Goal: Task Accomplishment & Management: Manage account settings

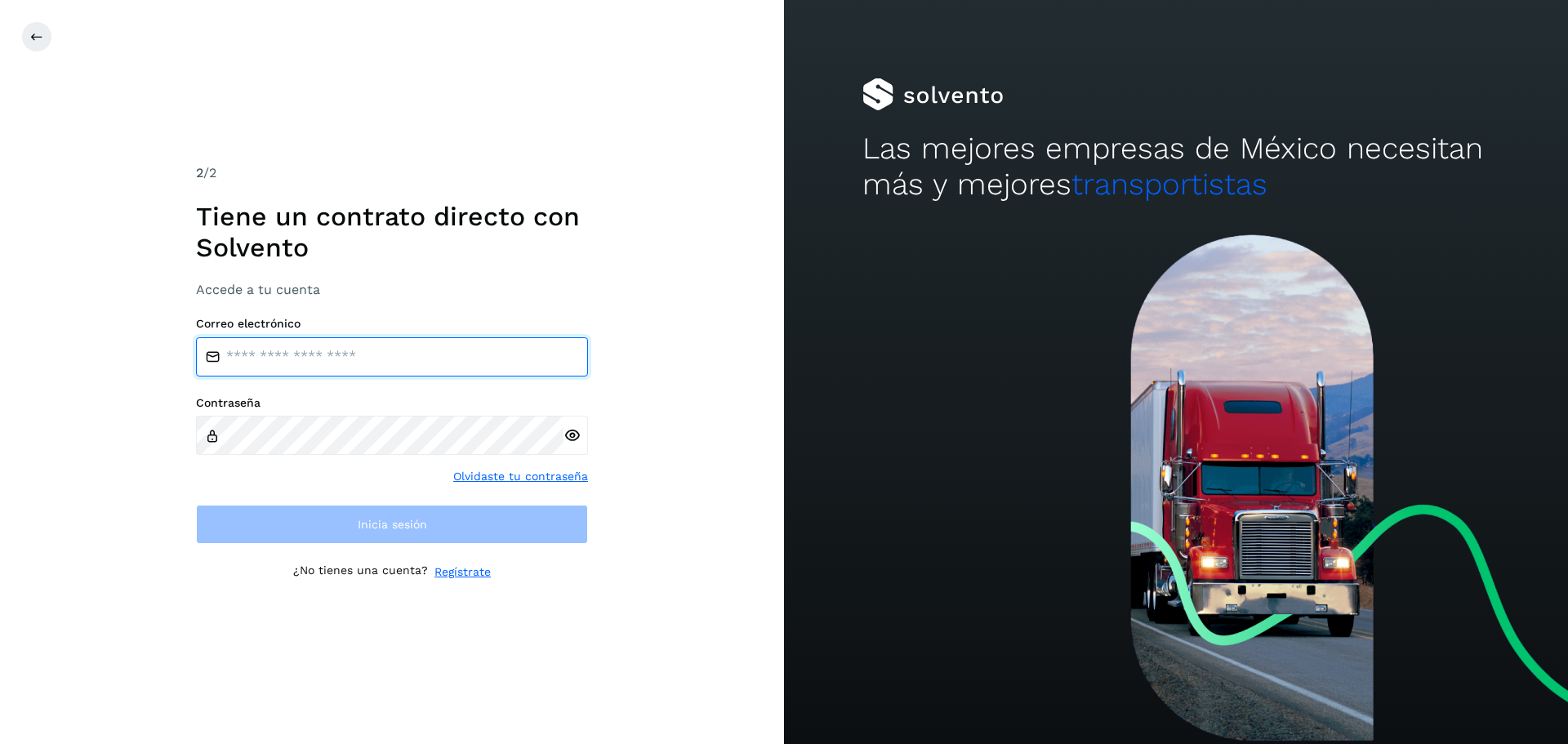
click at [289, 357] on input "email" at bounding box center [392, 357] width 392 height 39
type input "**********"
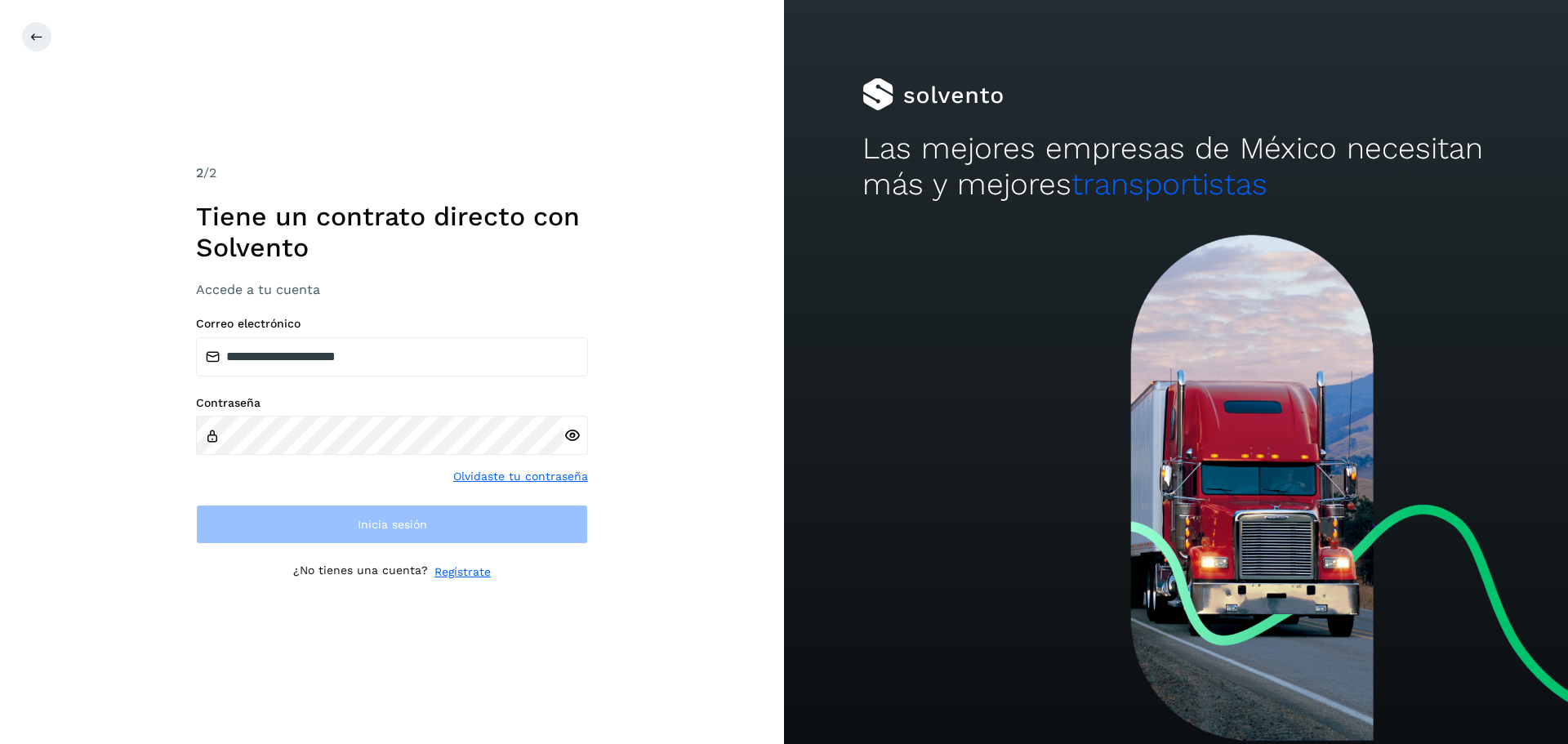
click at [565, 431] on icon at bounding box center [572, 436] width 17 height 17
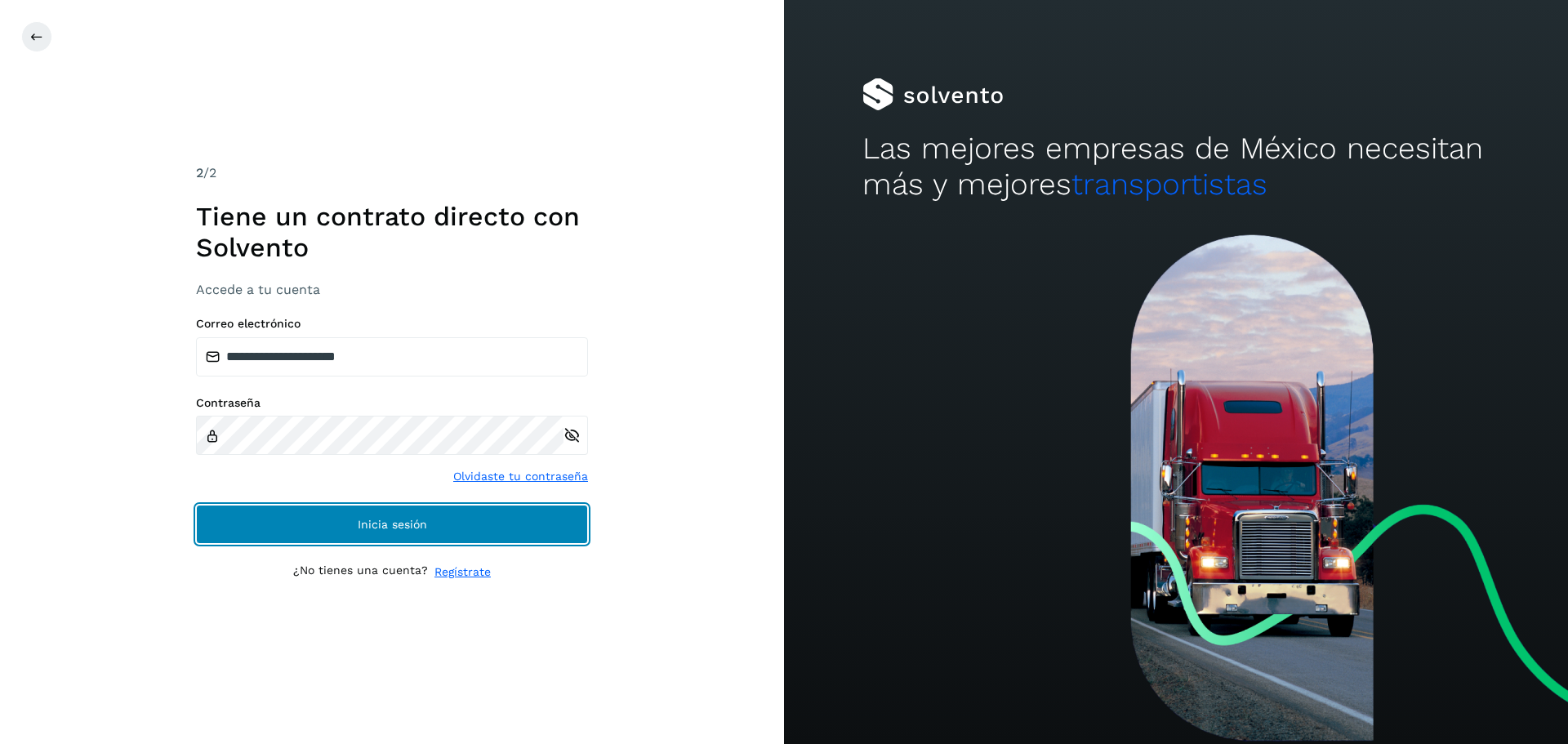
click at [445, 516] on button "Inicia sesión" at bounding box center [392, 524] width 392 height 39
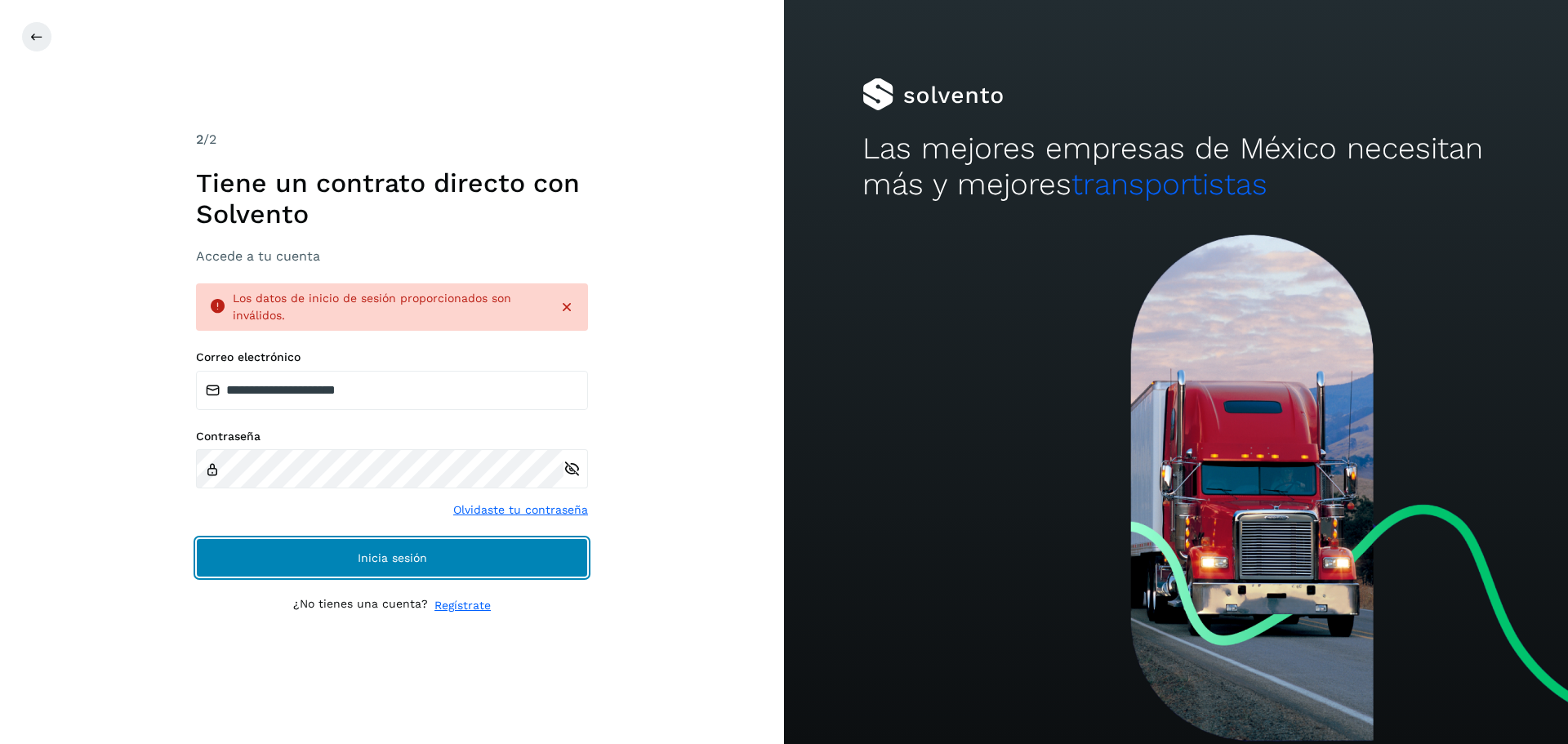
click at [376, 561] on span "Inicia sesión" at bounding box center [393, 558] width 70 height 11
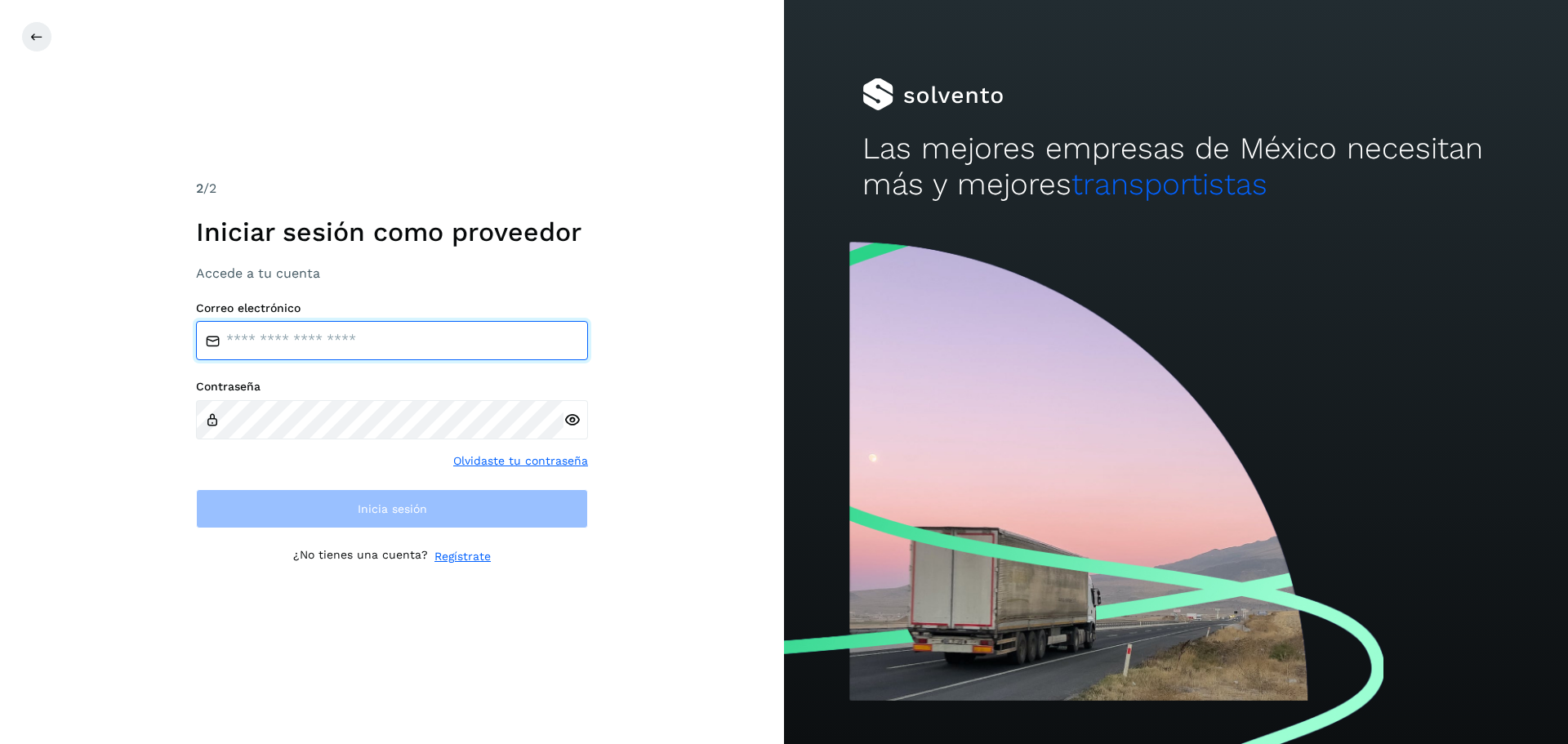
click at [268, 331] on input "email" at bounding box center [392, 340] width 392 height 39
type input "*"
click at [342, 355] on input "email" at bounding box center [392, 340] width 392 height 39
type input "**********"
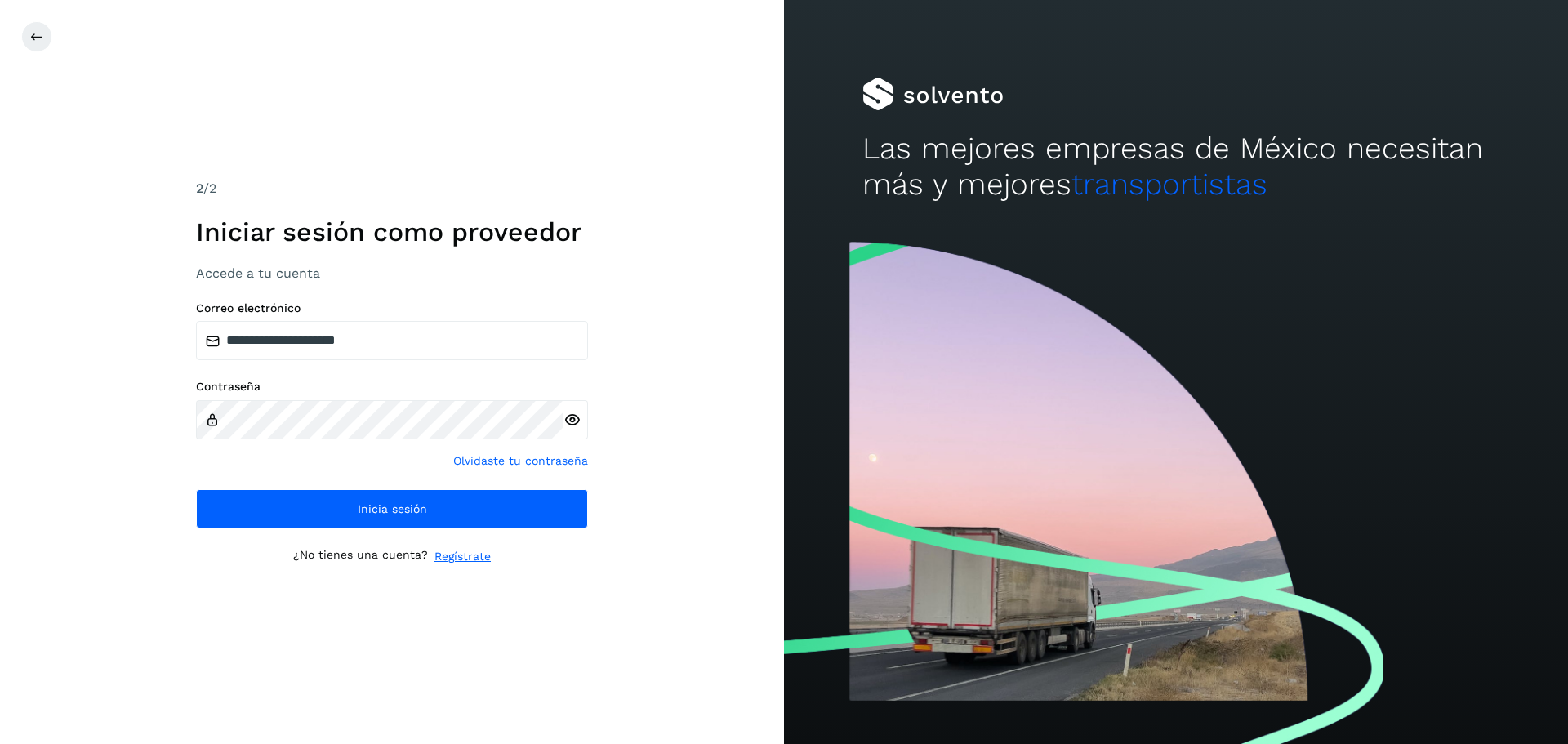
click at [570, 418] on icon at bounding box center [572, 420] width 17 height 17
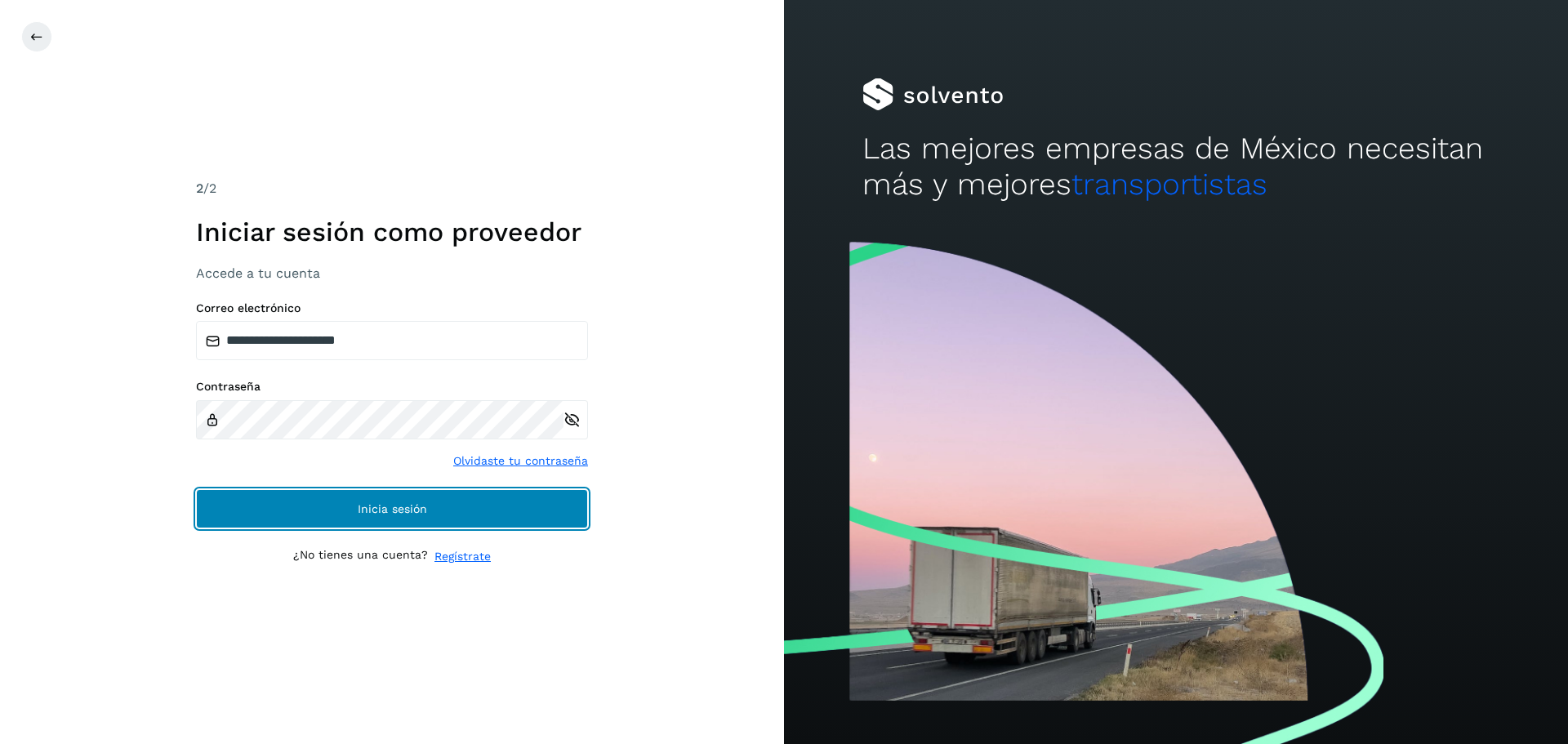
click at [349, 508] on button "Inicia sesión" at bounding box center [392, 508] width 392 height 39
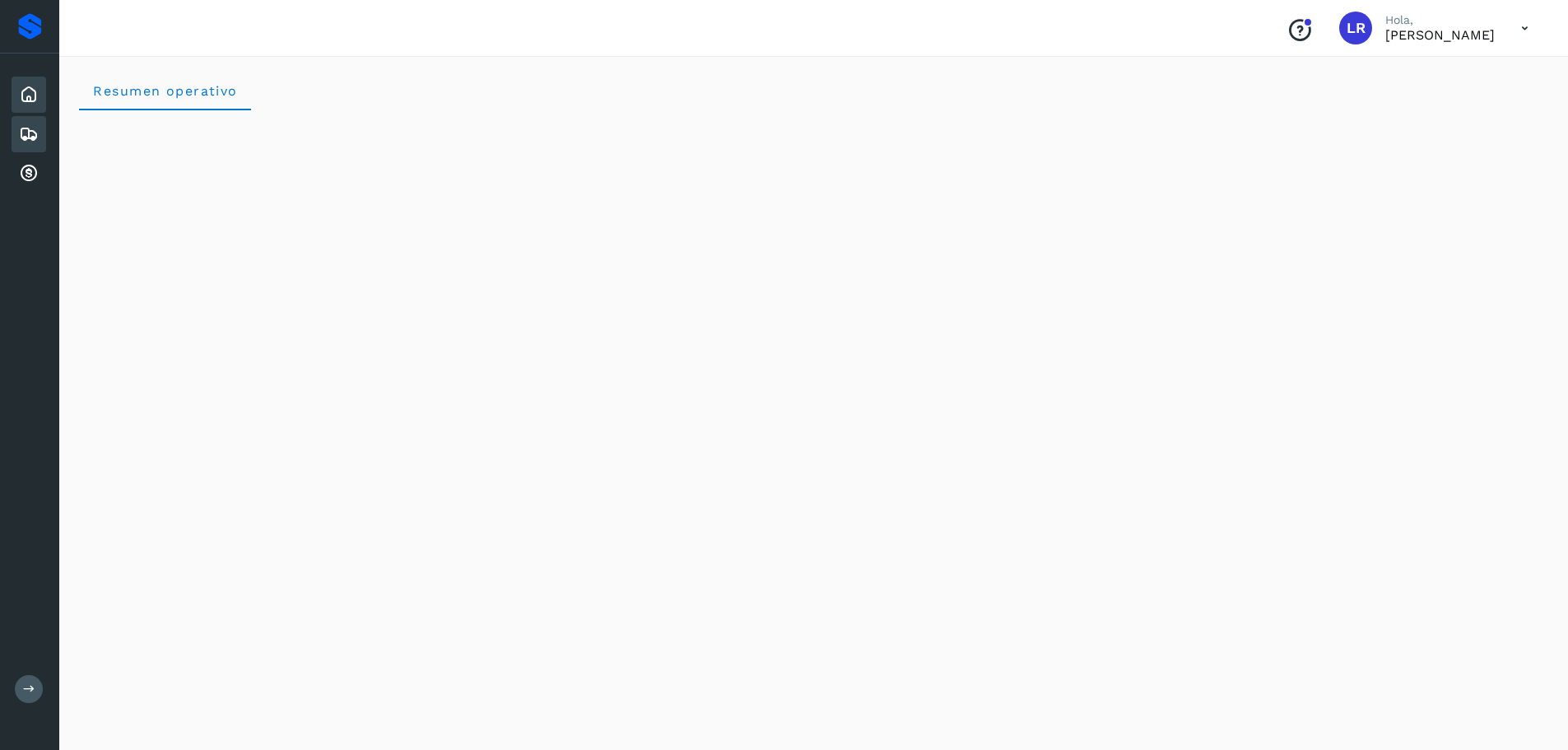
click at [23, 124] on icon at bounding box center [28, 133] width 19 height 19
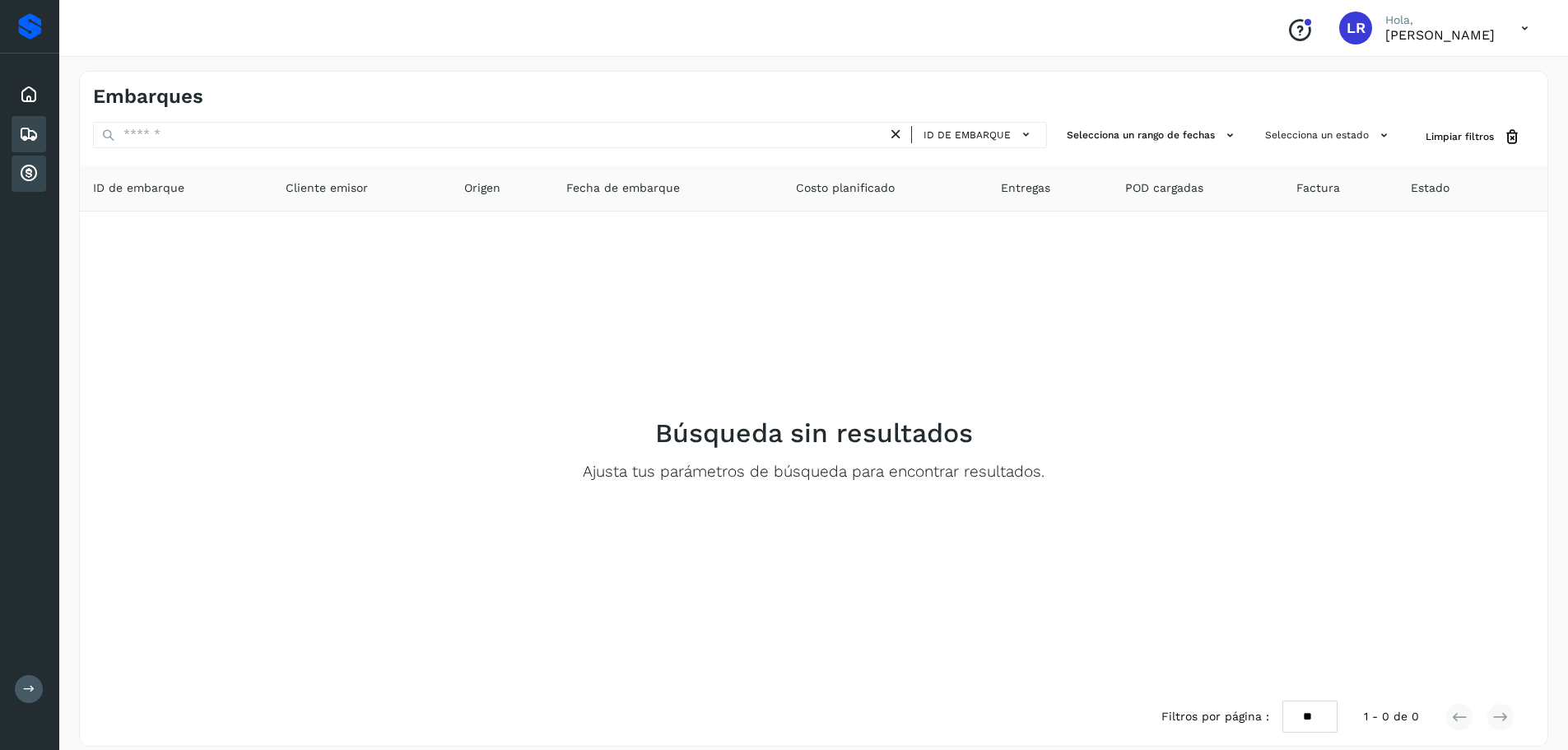
click at [15, 175] on div "Cuentas por cobrar" at bounding box center [28, 173] width 34 height 36
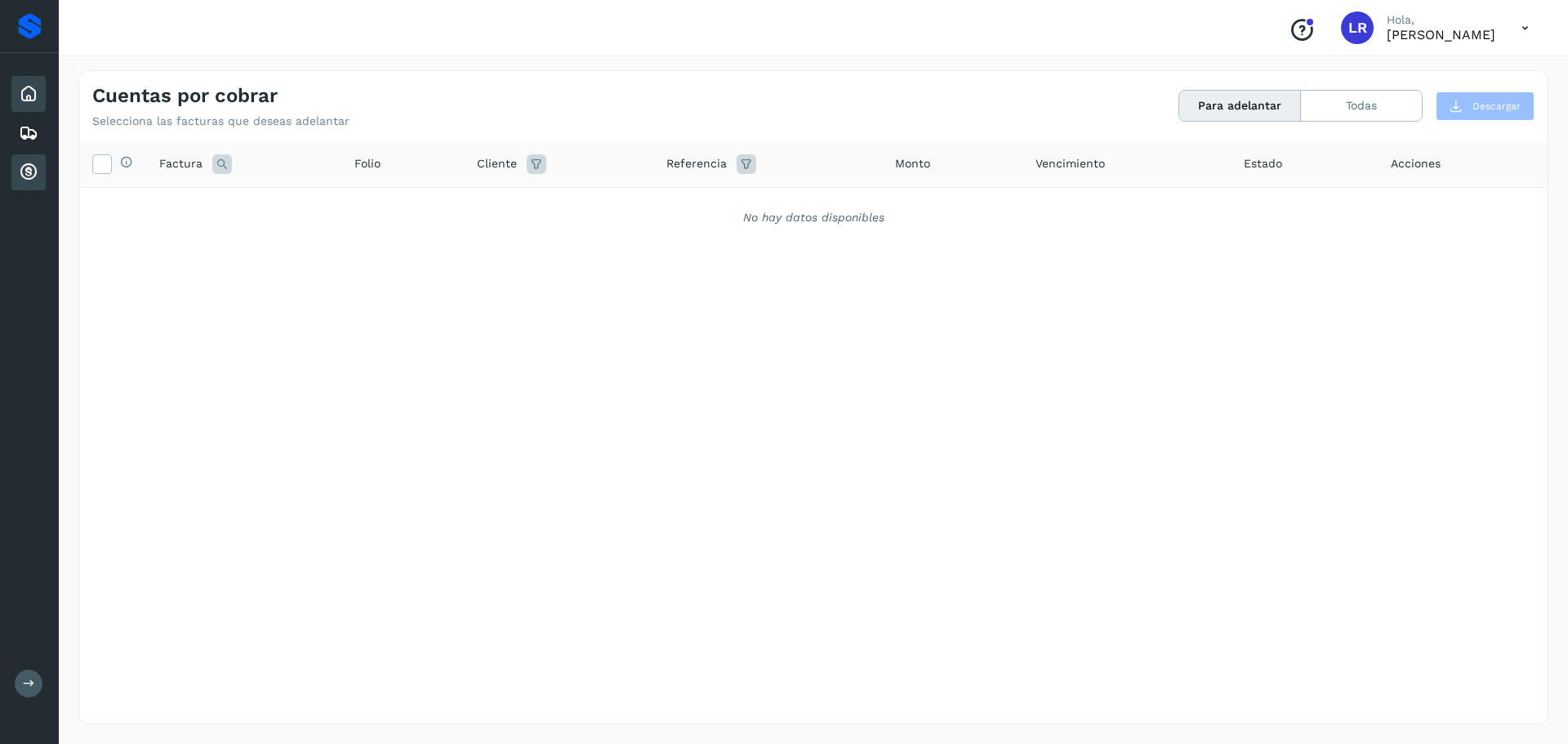
click at [33, 94] on icon at bounding box center [28, 94] width 19 height 19
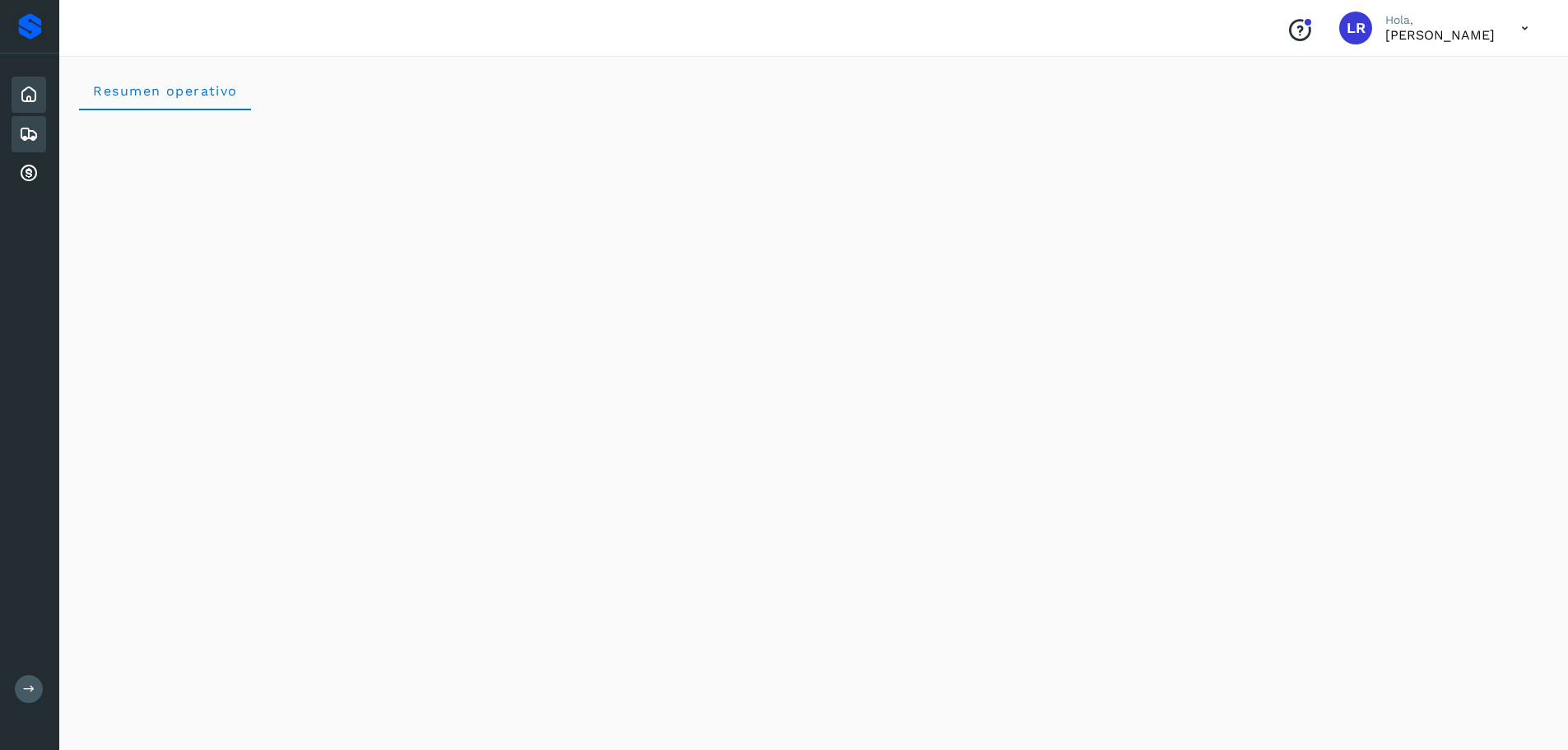
click at [30, 136] on icon at bounding box center [28, 133] width 19 height 19
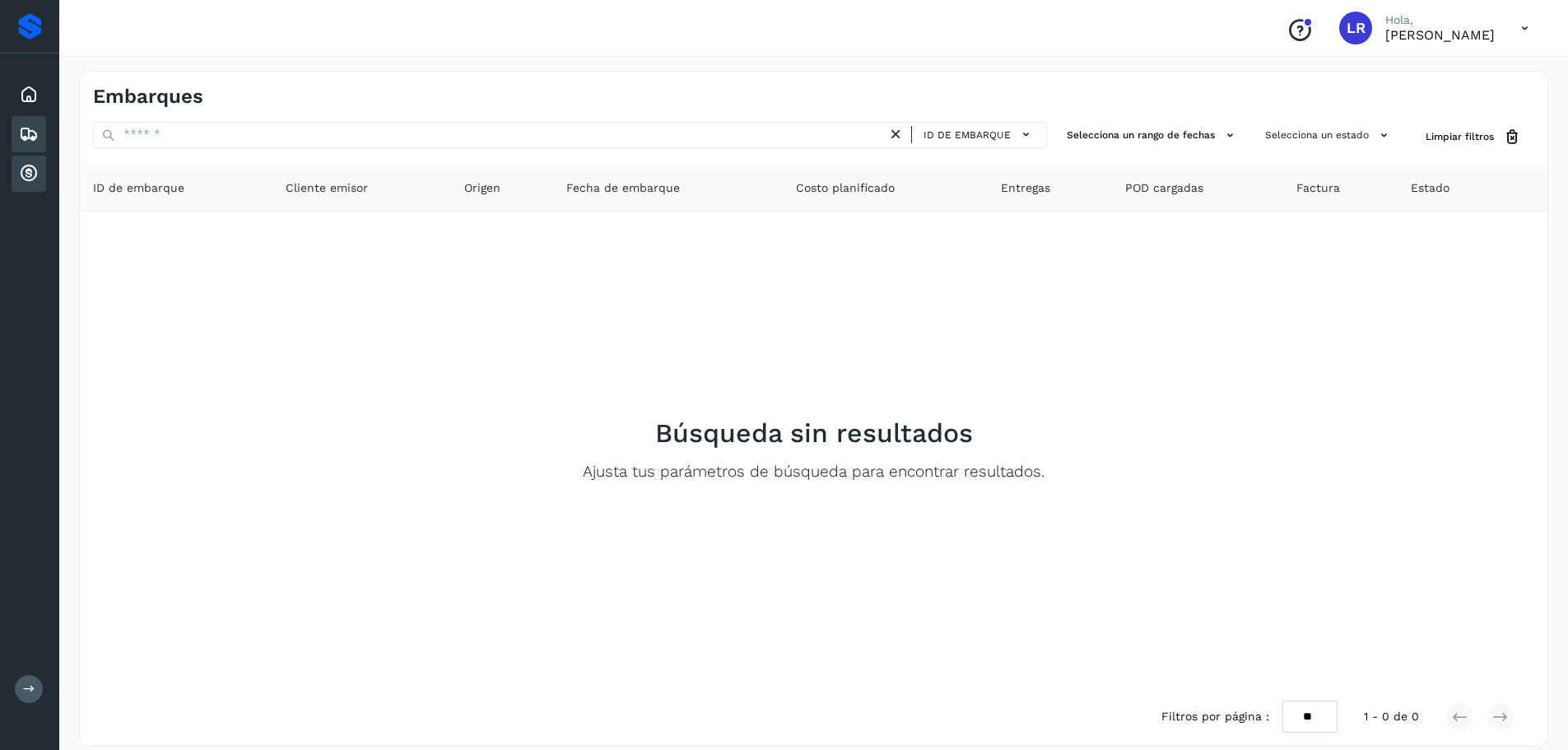
click at [24, 168] on icon at bounding box center [28, 173] width 19 height 19
